Goal: Task Accomplishment & Management: Complete application form

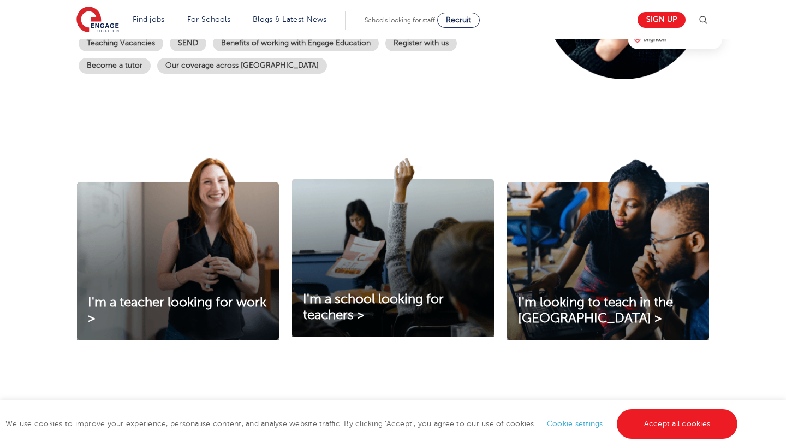
scroll to position [273, 0]
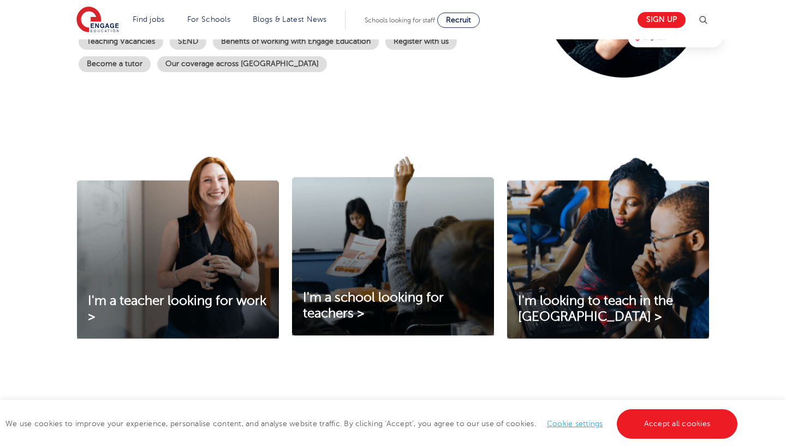
click at [149, 274] on img at bounding box center [178, 247] width 202 height 182
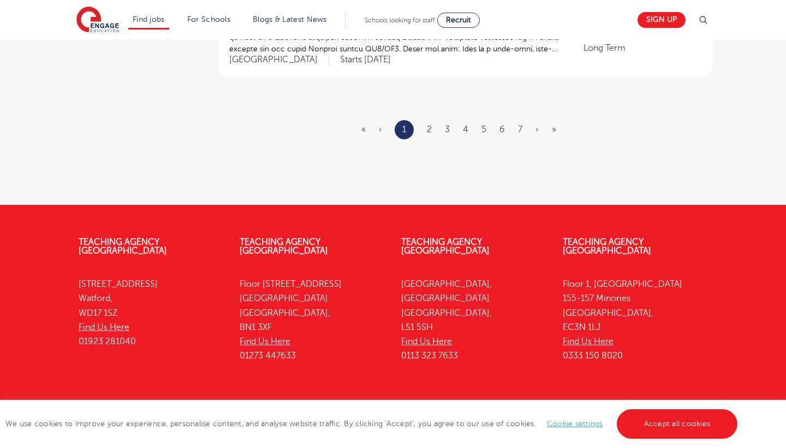
scroll to position [1430, 0]
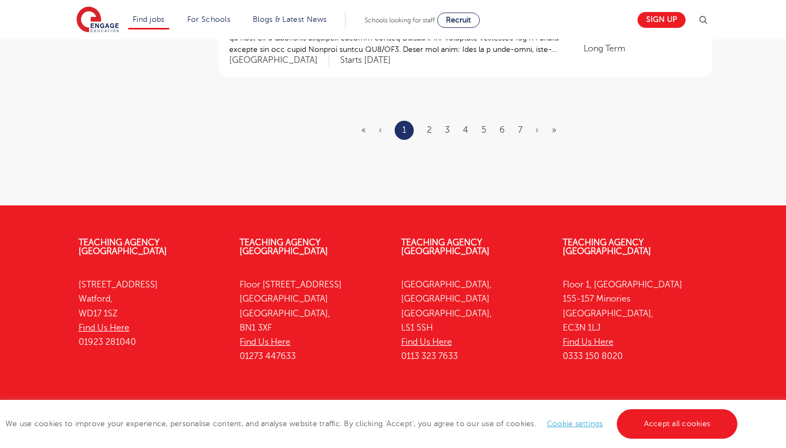
click at [426, 121] on ul "« ‹ 1 2 3 4 5 6 7 › »" at bounding box center [466, 130] width 208 height 19
click at [431, 125] on link "2" at bounding box center [429, 130] width 5 height 10
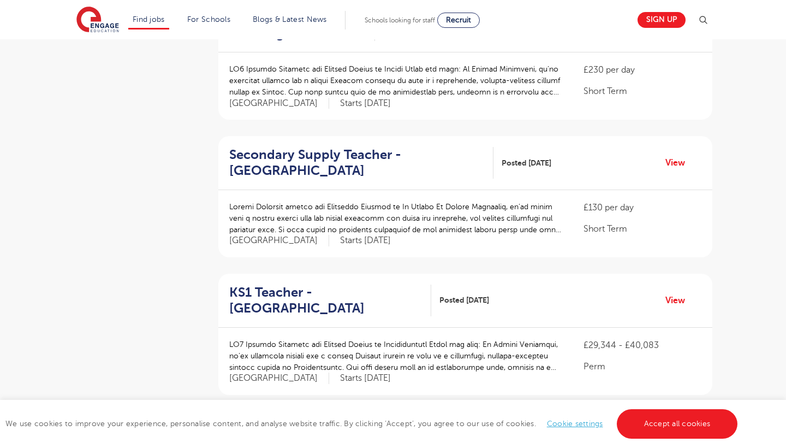
scroll to position [563, 0]
click at [676, 156] on link "View" at bounding box center [680, 163] width 28 height 14
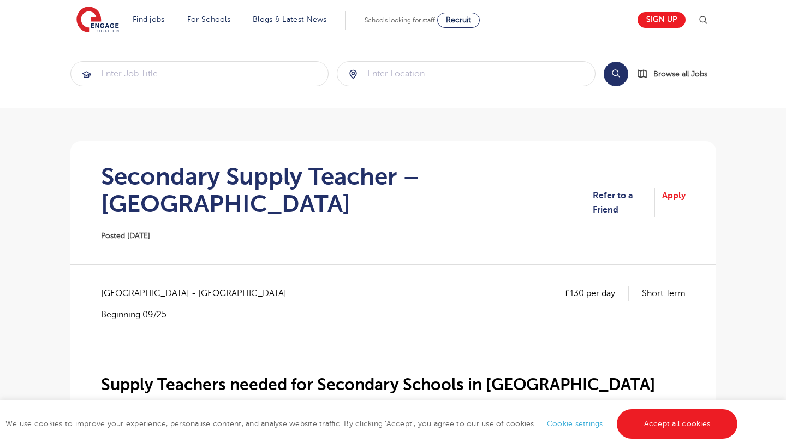
click at [668, 188] on link "Apply" at bounding box center [673, 202] width 23 height 29
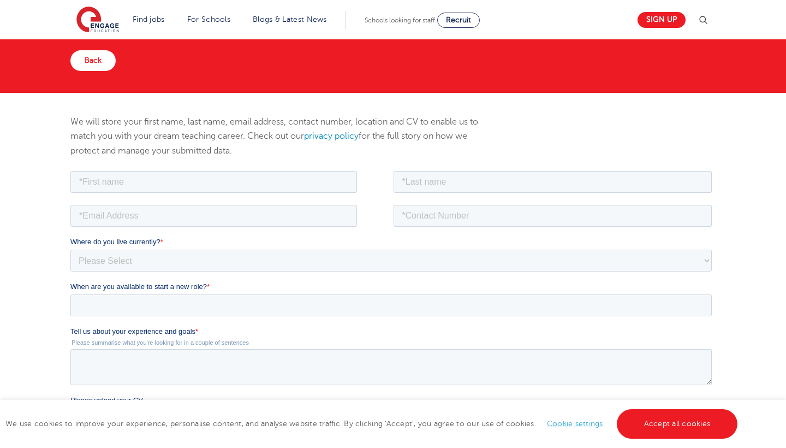
scroll to position [134, 0]
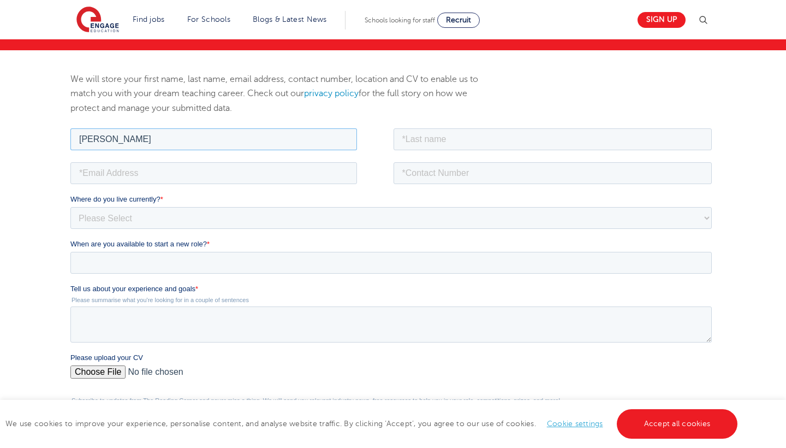
type input "[PERSON_NAME]"
type input "leader"
type input "millieleader04@gmail.com"
type input "07757308882"
select select "UK"
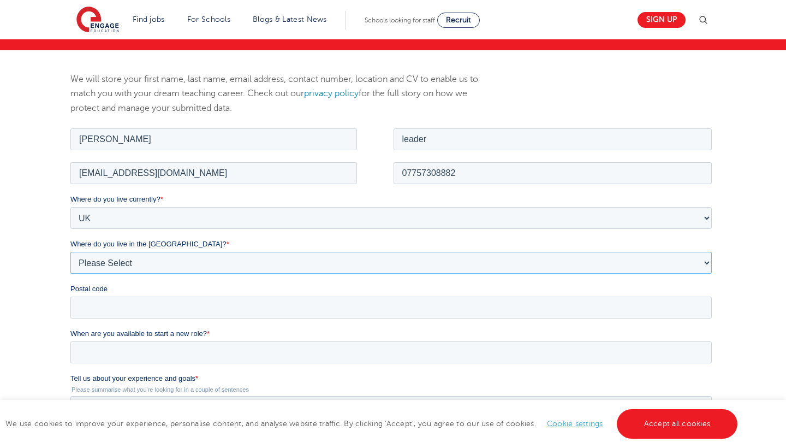
select select "[GEOGRAPHIC_DATA]"
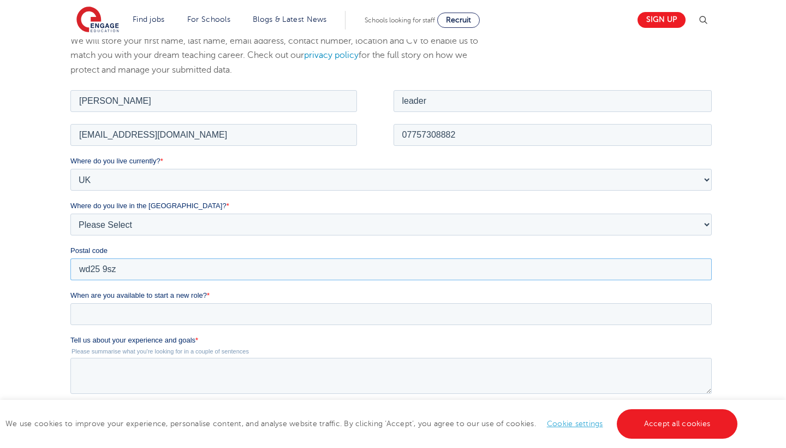
scroll to position [174, 0]
type input "wd25 9sz"
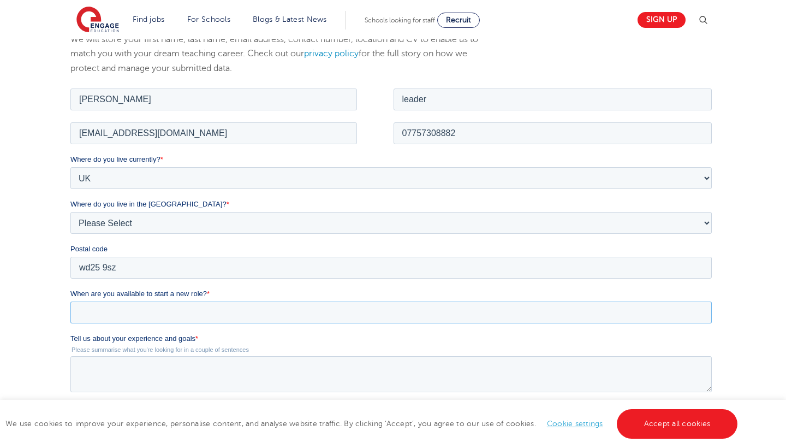
click at [103, 319] on input "When are you available to start a new role? *" at bounding box center [391, 312] width 642 height 22
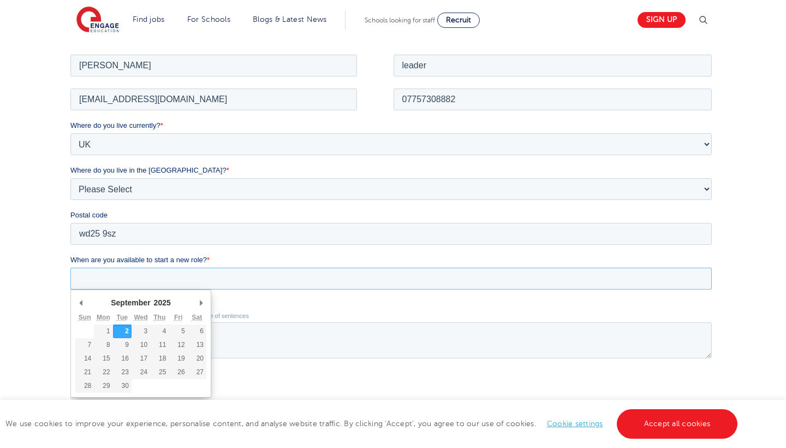
scroll to position [238, 0]
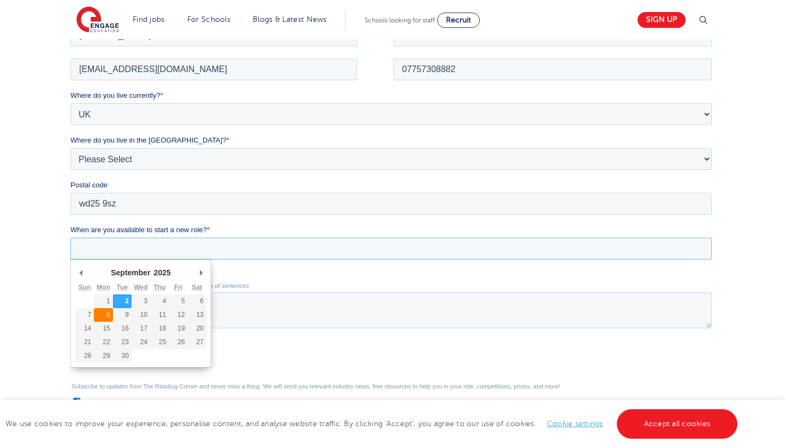
type div "2025-09-08"
type input "2025/09/08"
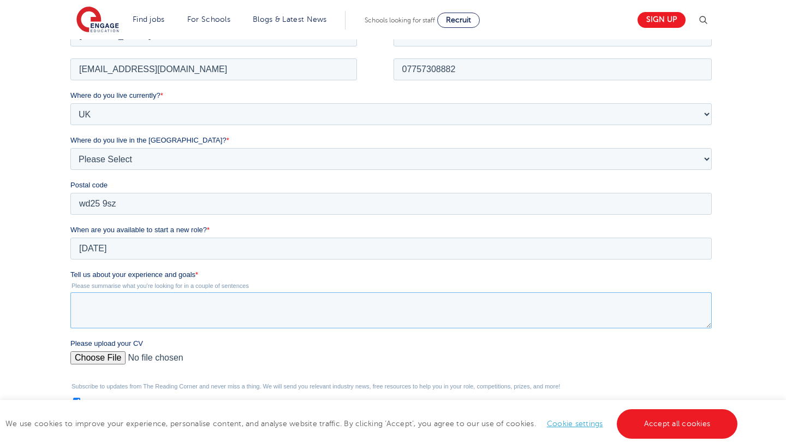
click at [102, 298] on textarea "Tell us about your experience and goals *" at bounding box center [391, 310] width 642 height 36
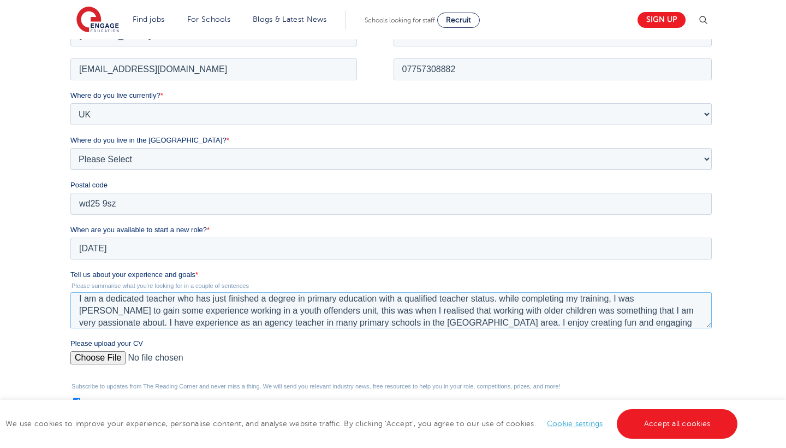
scroll to position [24, 0]
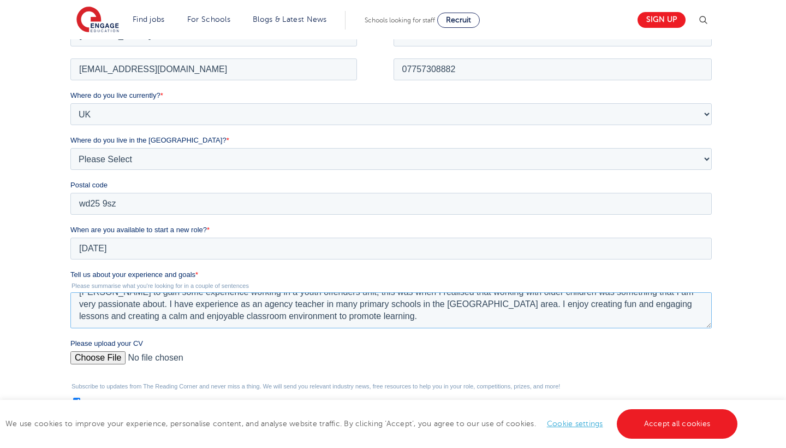
type textarea "I am a dedicated teacher who has just finished a degree in primary education wi…"
click at [92, 356] on input "Please upload your CV" at bounding box center [391, 362] width 642 height 22
type input "C:\fakepath\2025 cv.pdf"
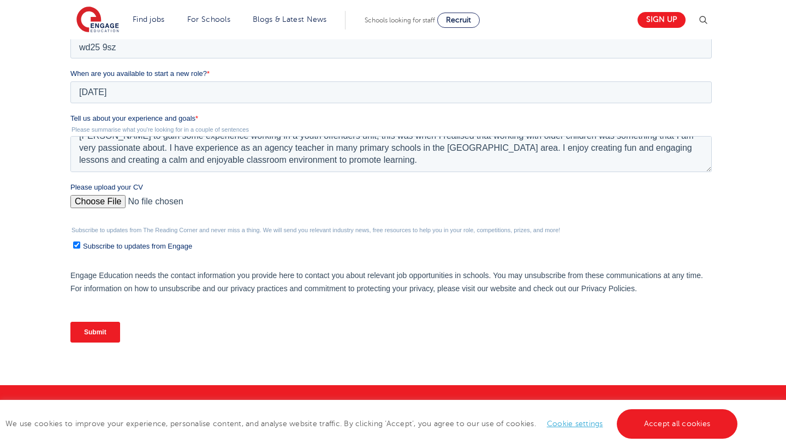
scroll to position [395, 0]
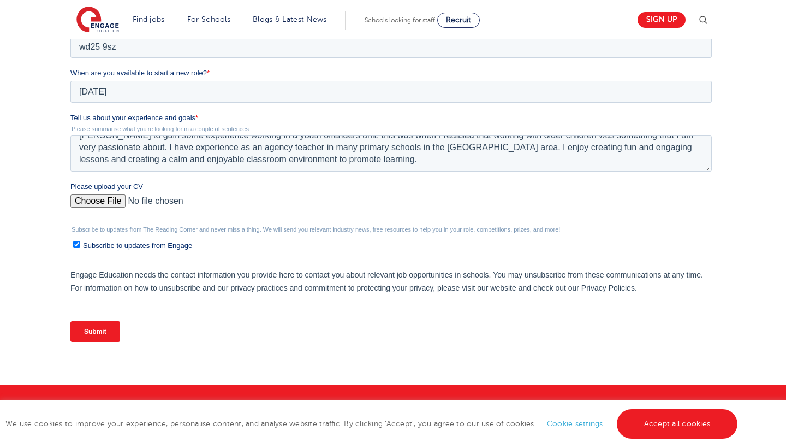
click at [98, 337] on input "Submit" at bounding box center [95, 331] width 50 height 21
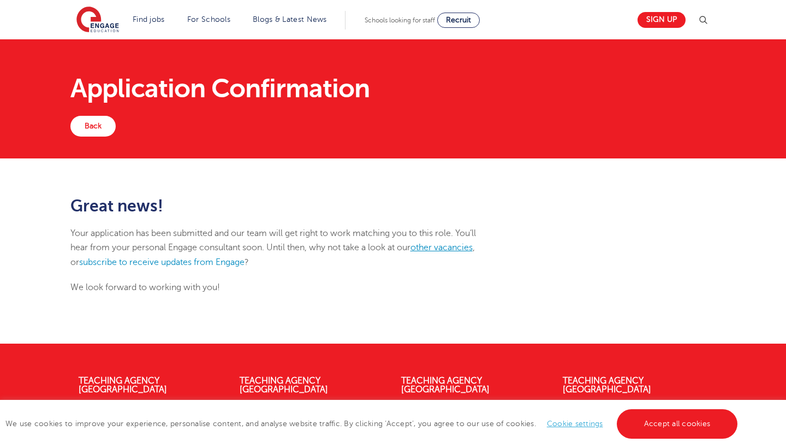
click at [435, 247] on link "other vacancies" at bounding box center [442, 247] width 62 height 10
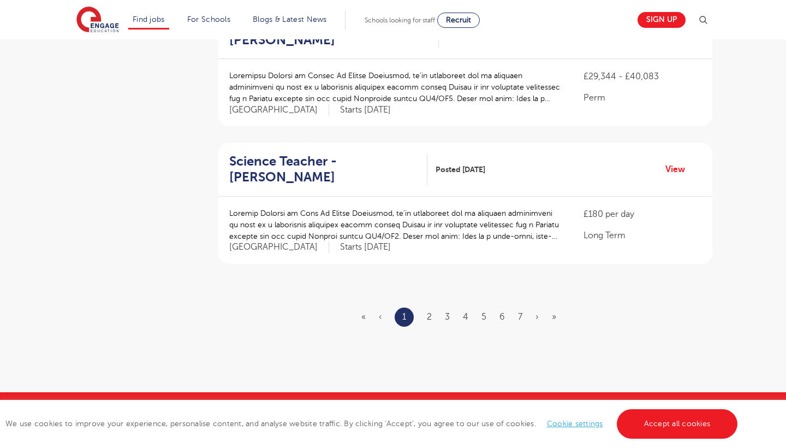
scroll to position [1246, 0]
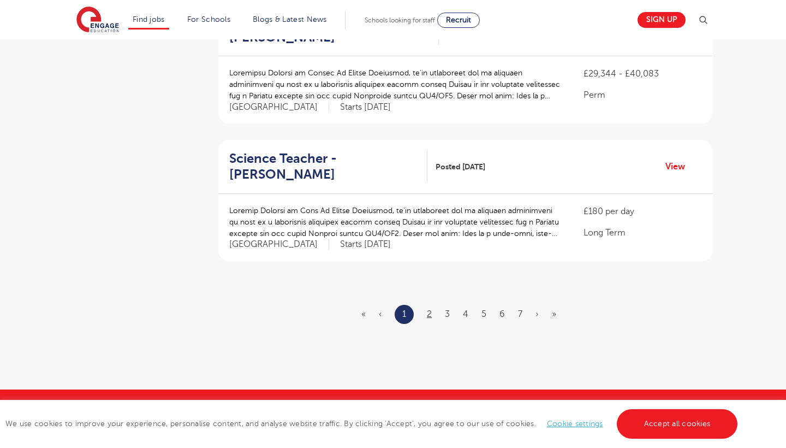
click at [428, 309] on link "2" at bounding box center [429, 314] width 5 height 10
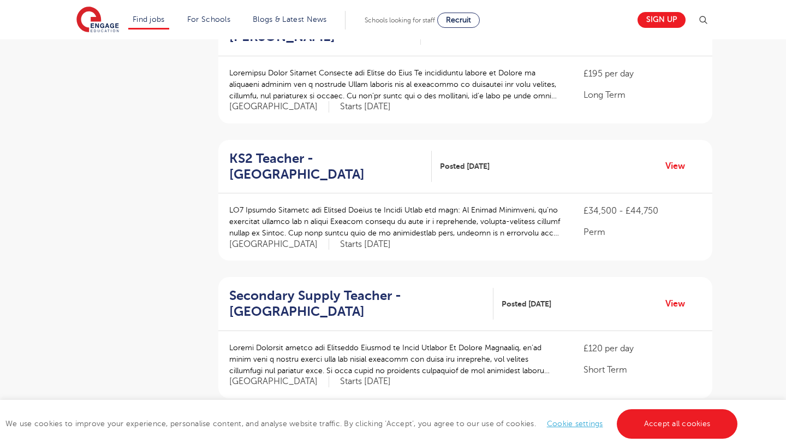
scroll to position [1139, 0]
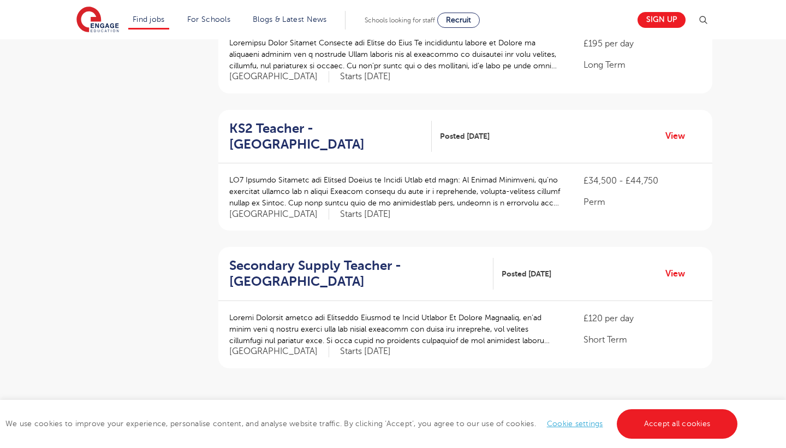
click at [451, 412] on ul "« ‹ 1 2 3 4 5 6 7 › »" at bounding box center [465, 421] width 207 height 19
click at [447, 416] on link "3" at bounding box center [447, 421] width 5 height 10
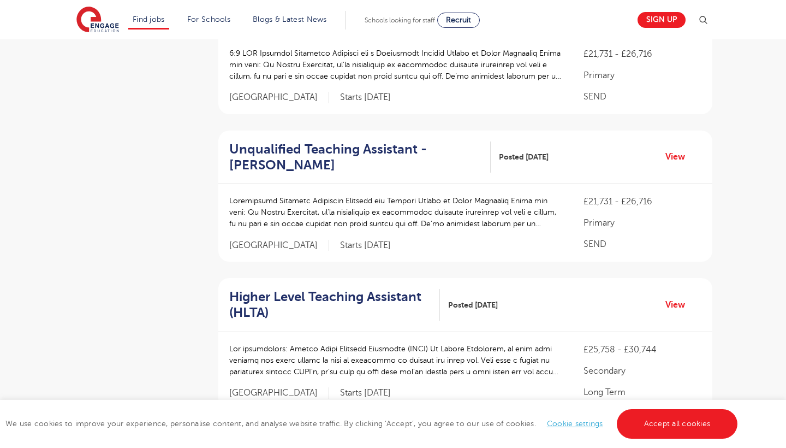
scroll to position [0, 0]
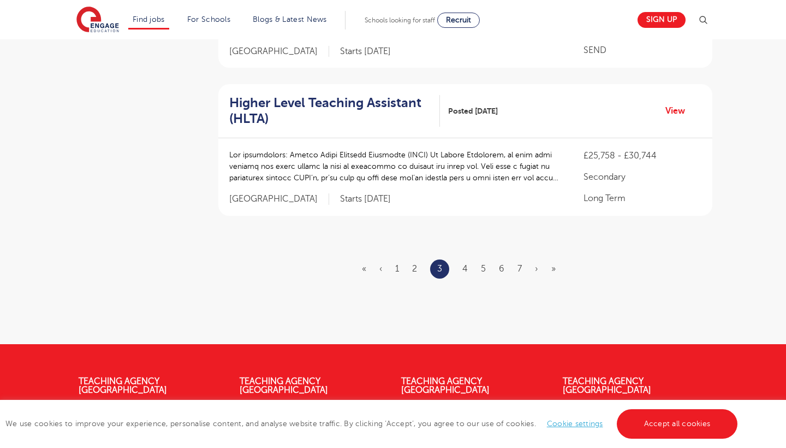
scroll to position [1346, 0]
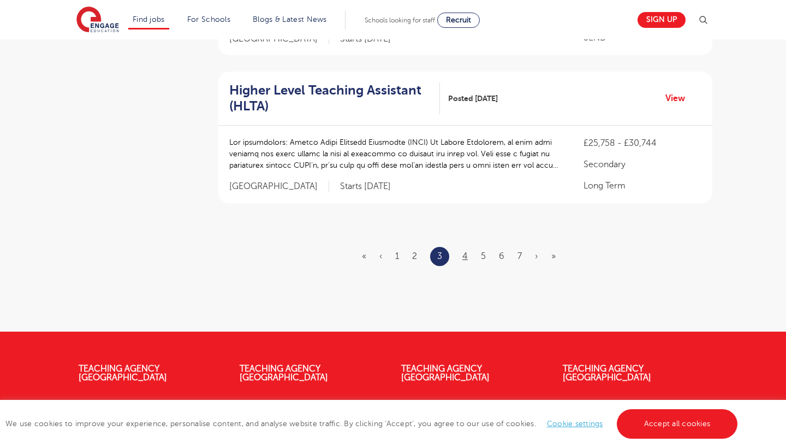
click at [465, 251] on link "4" at bounding box center [465, 256] width 5 height 10
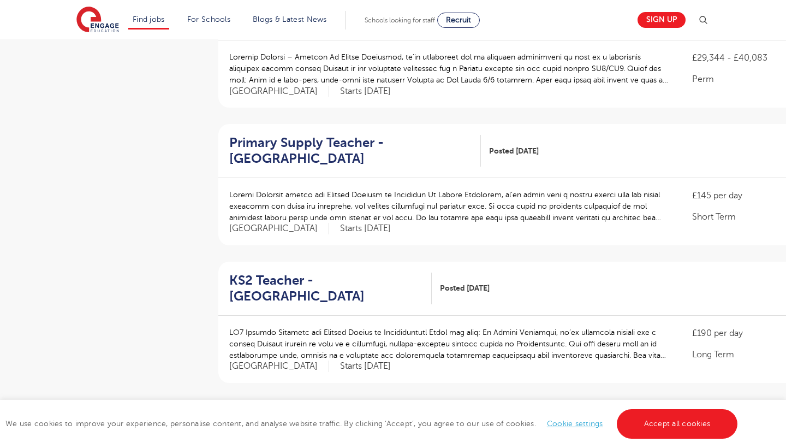
scroll to position [1174, 0]
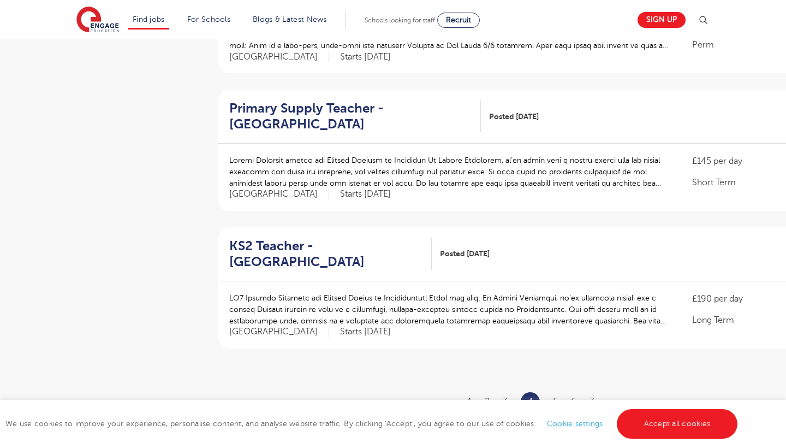
click at [561, 392] on ul "« ‹ 1 2 3 4 5 6 7 › »" at bounding box center [538, 401] width 206 height 19
click at [555, 396] on link "5" at bounding box center [555, 401] width 5 height 10
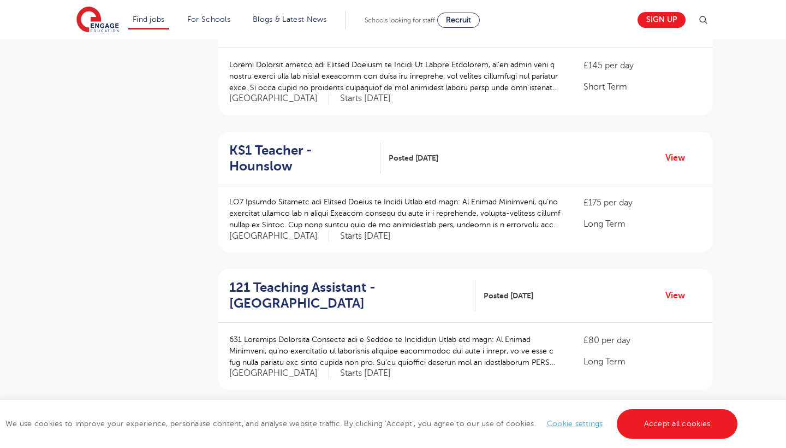
scroll to position [1136, 0]
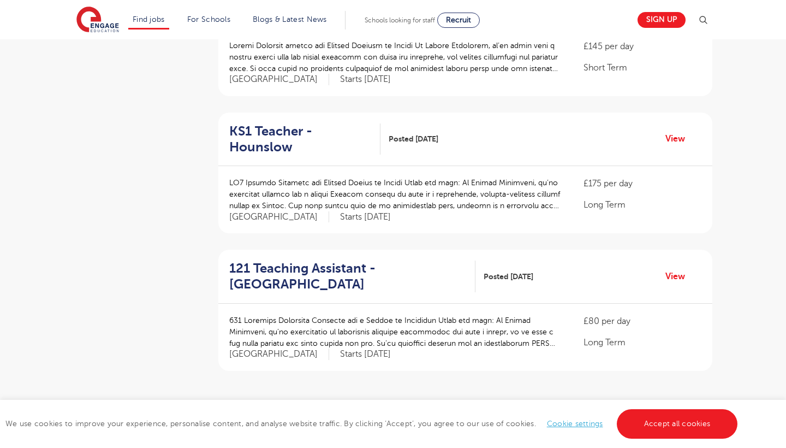
click at [486, 419] on link "6" at bounding box center [484, 424] width 5 height 10
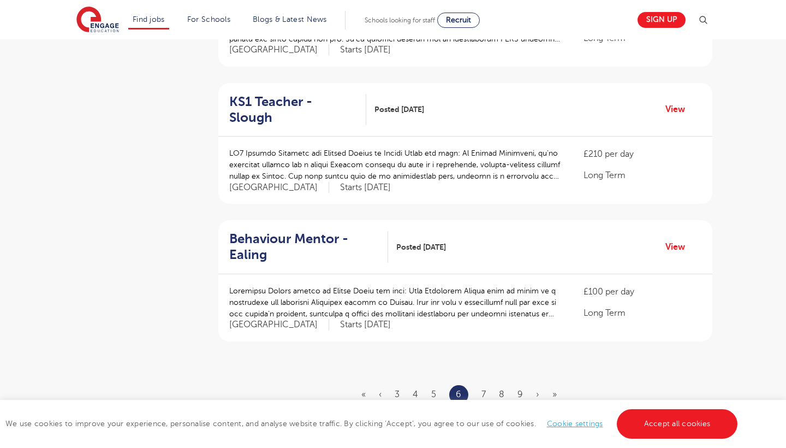
scroll to position [1168, 0]
click at [483, 388] on link "7" at bounding box center [484, 393] width 4 height 10
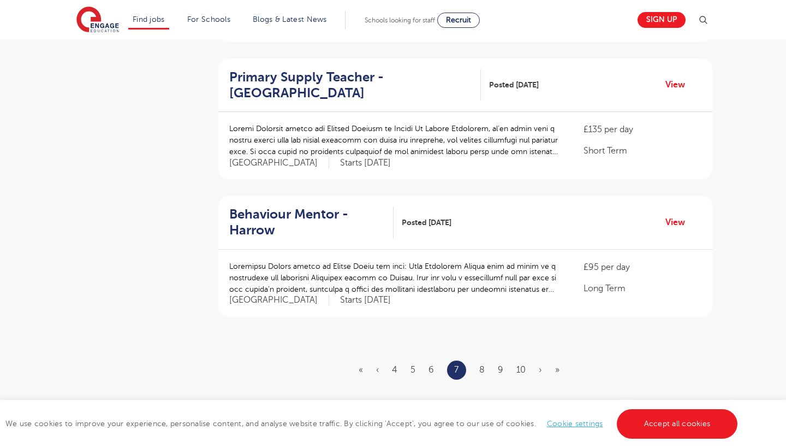
scroll to position [1218, 0]
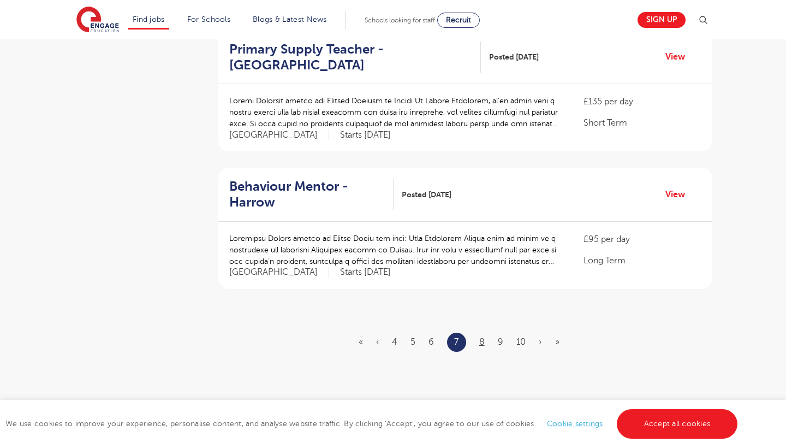
click at [480, 337] on link "8" at bounding box center [481, 342] width 5 height 10
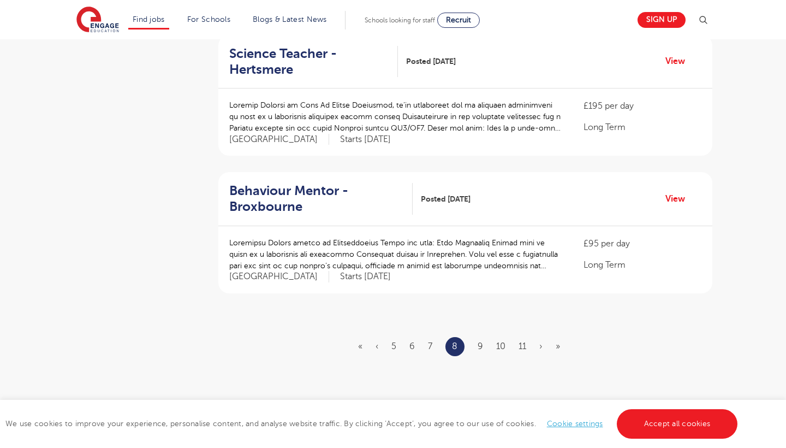
scroll to position [1225, 0]
click at [482, 340] on link "9" at bounding box center [480, 345] width 5 height 10
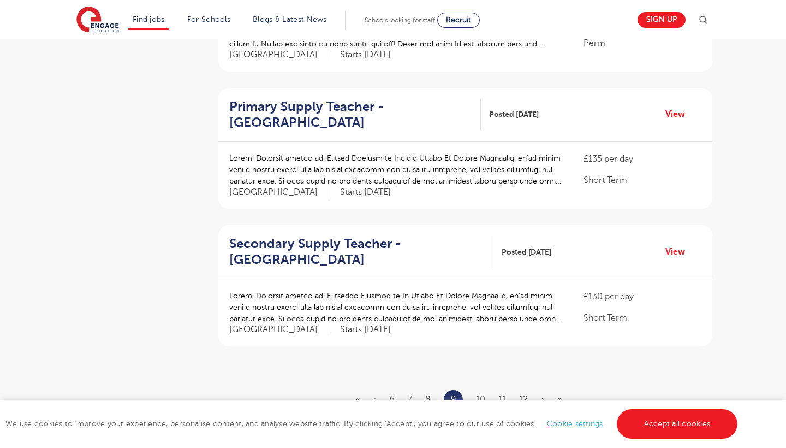
scroll to position [1166, 0]
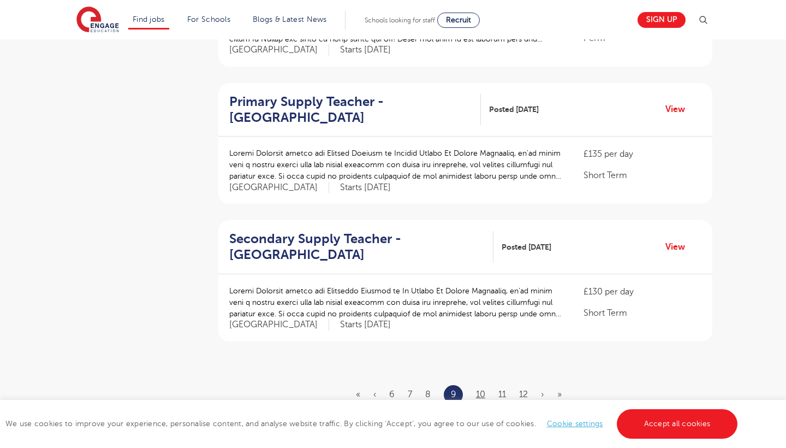
click at [479, 389] on link "10" at bounding box center [480, 394] width 9 height 10
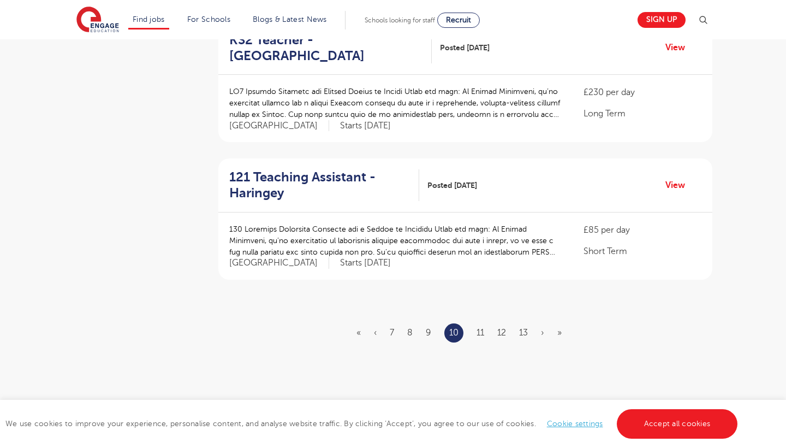
scroll to position [1234, 0]
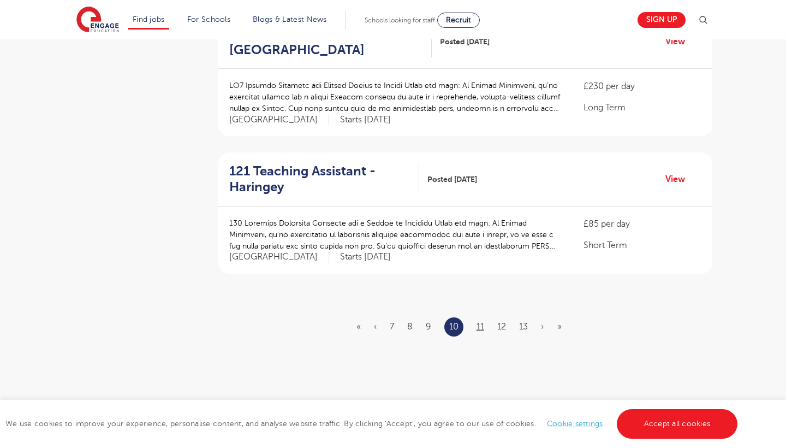
click at [479, 322] on link "11" at bounding box center [481, 327] width 8 height 10
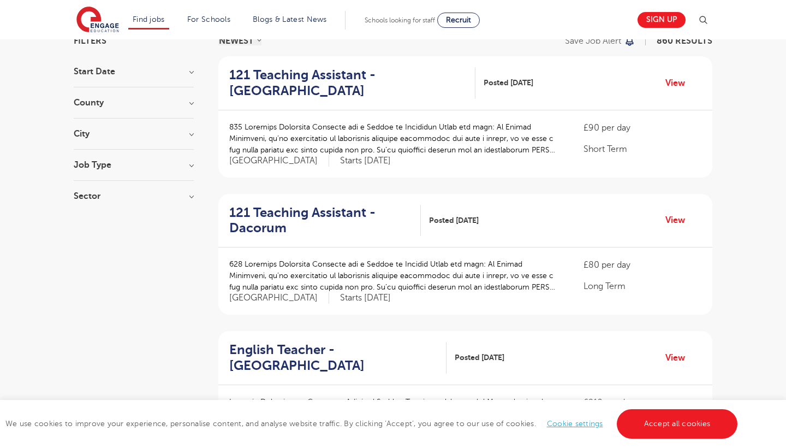
scroll to position [69, 0]
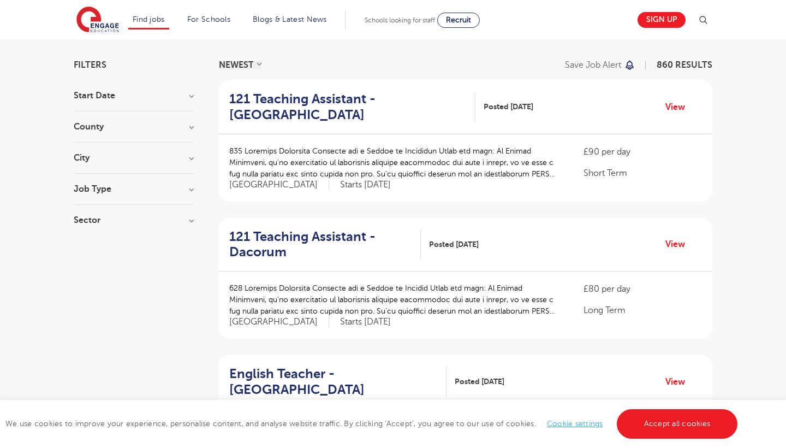
click at [161, 128] on h3 "County" at bounding box center [134, 126] width 120 height 9
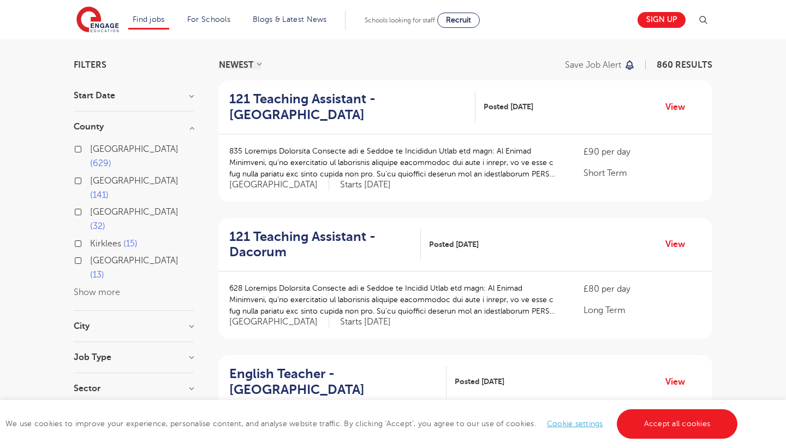
click at [132, 176] on span "[GEOGRAPHIC_DATA]" at bounding box center [134, 181] width 88 height 10
click at [97, 176] on input "[GEOGRAPHIC_DATA] 141" at bounding box center [93, 179] width 7 height 7
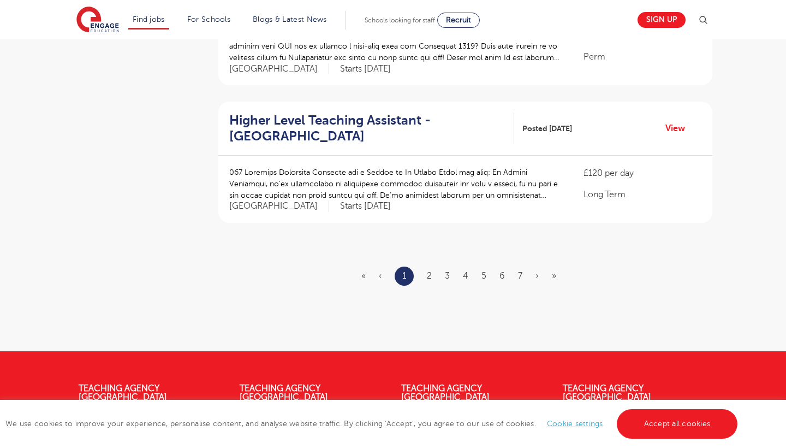
scroll to position [1312, 0]
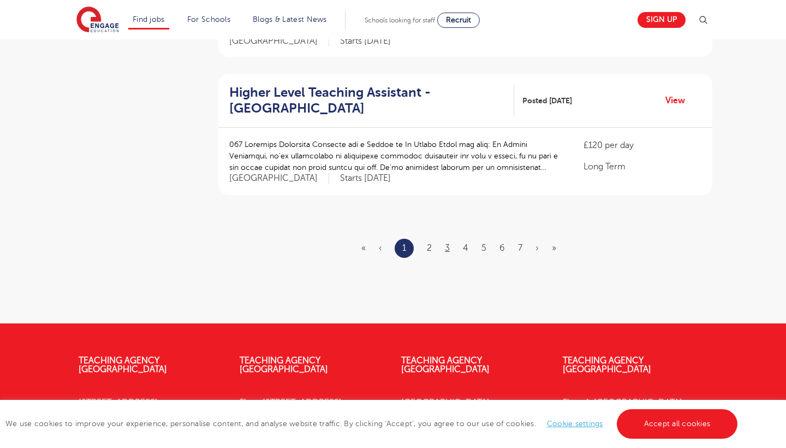
click at [447, 243] on link "3" at bounding box center [447, 248] width 5 height 10
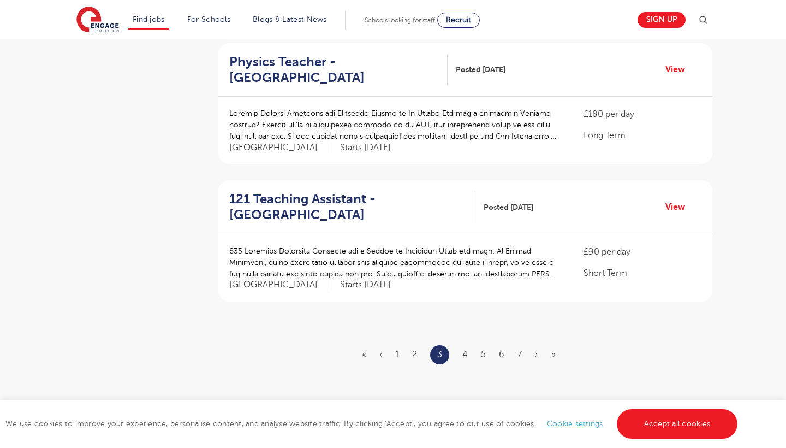
scroll to position [1211, 0]
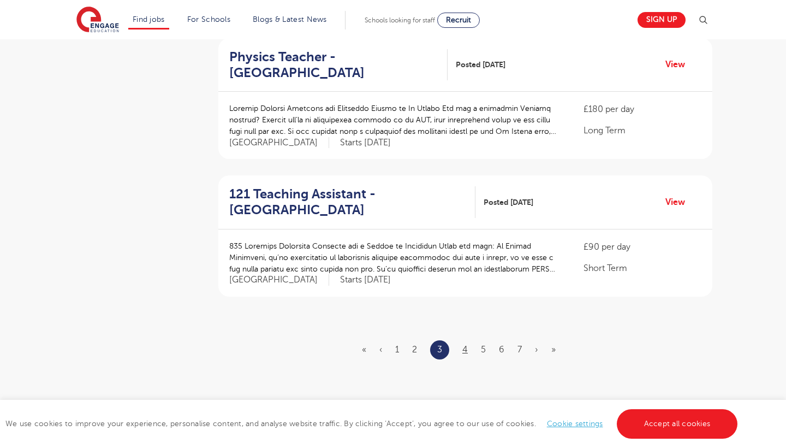
click at [465, 345] on link "4" at bounding box center [465, 350] width 5 height 10
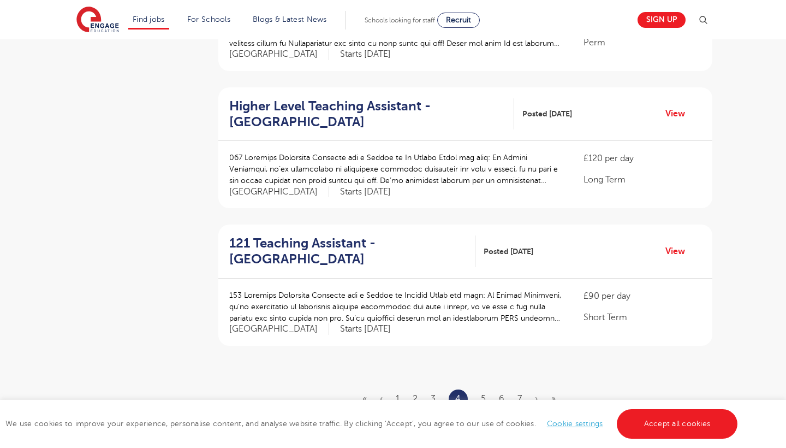
scroll to position [1166, 0]
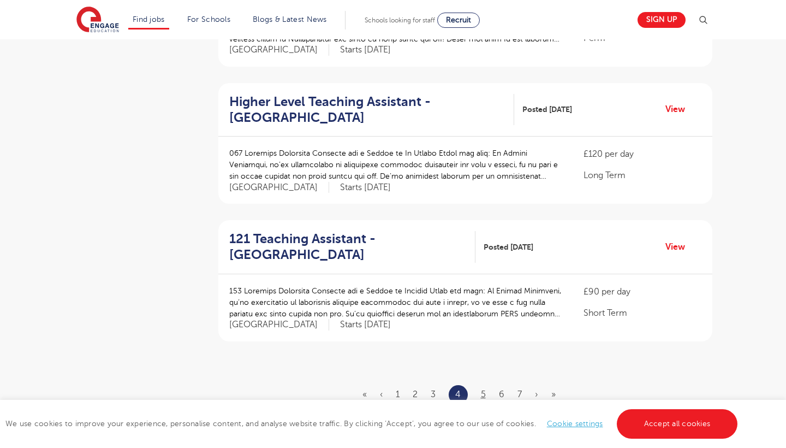
click at [482, 389] on link "5" at bounding box center [483, 394] width 5 height 10
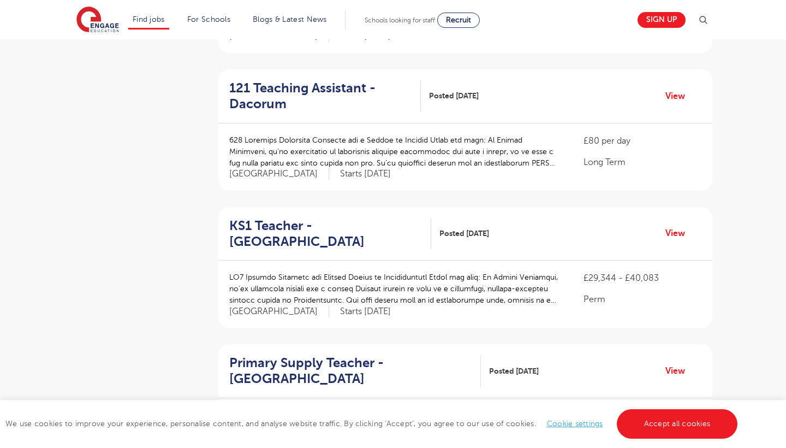
scroll to position [1042, 0]
